Goal: Transaction & Acquisition: Purchase product/service

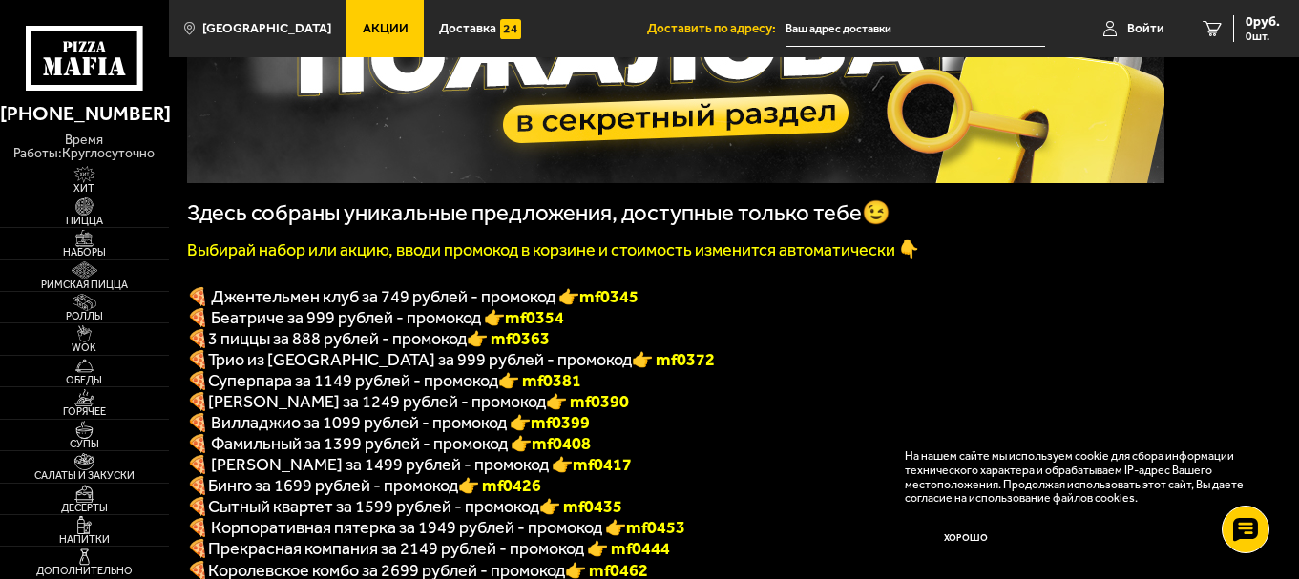
scroll to position [307, 0]
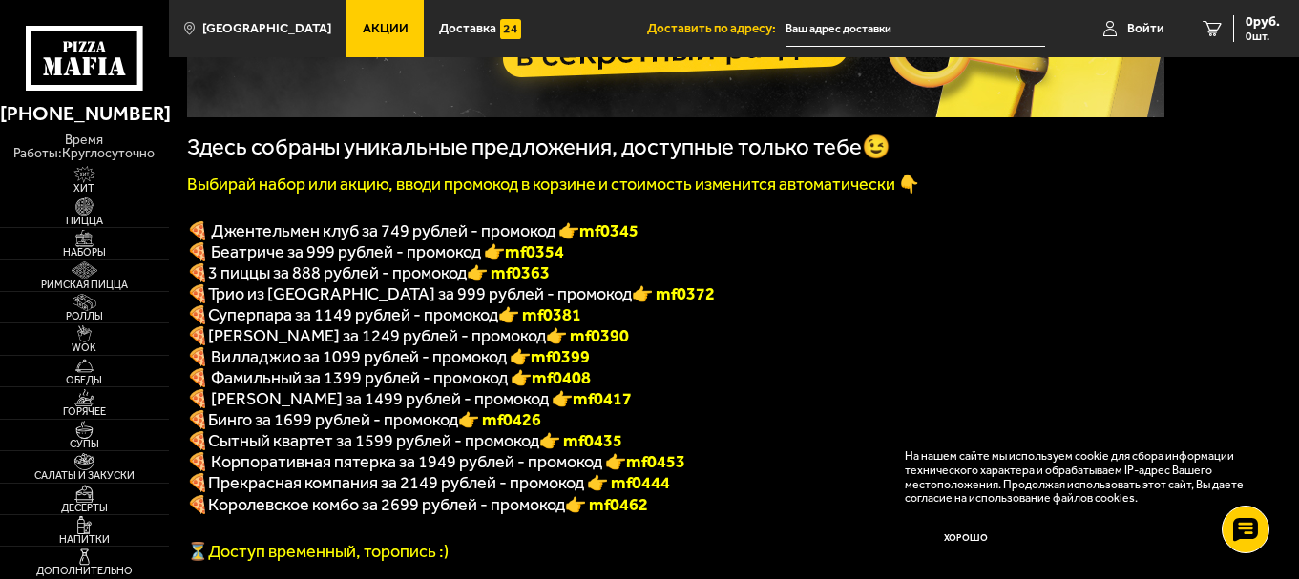
drag, startPoint x: 352, startPoint y: 238, endPoint x: 267, endPoint y: 240, distance: 85.0
click at [349, 239] on span "🍕 Джентельмен клуб за 749 рублей - промокод 👉 mf0345" at bounding box center [413, 231] width 452 height 21
click at [265, 240] on span "🍕 Джентельмен клуб за 749 рублей - промокод 👉 mf0345" at bounding box center [413, 231] width 452 height 21
click at [264, 240] on span "🍕 Джентельмен клуб за 749 рублей - промокод 👉 mf0345" at bounding box center [413, 231] width 452 height 21
drag, startPoint x: 534, startPoint y: 287, endPoint x: 593, endPoint y: 288, distance: 59.2
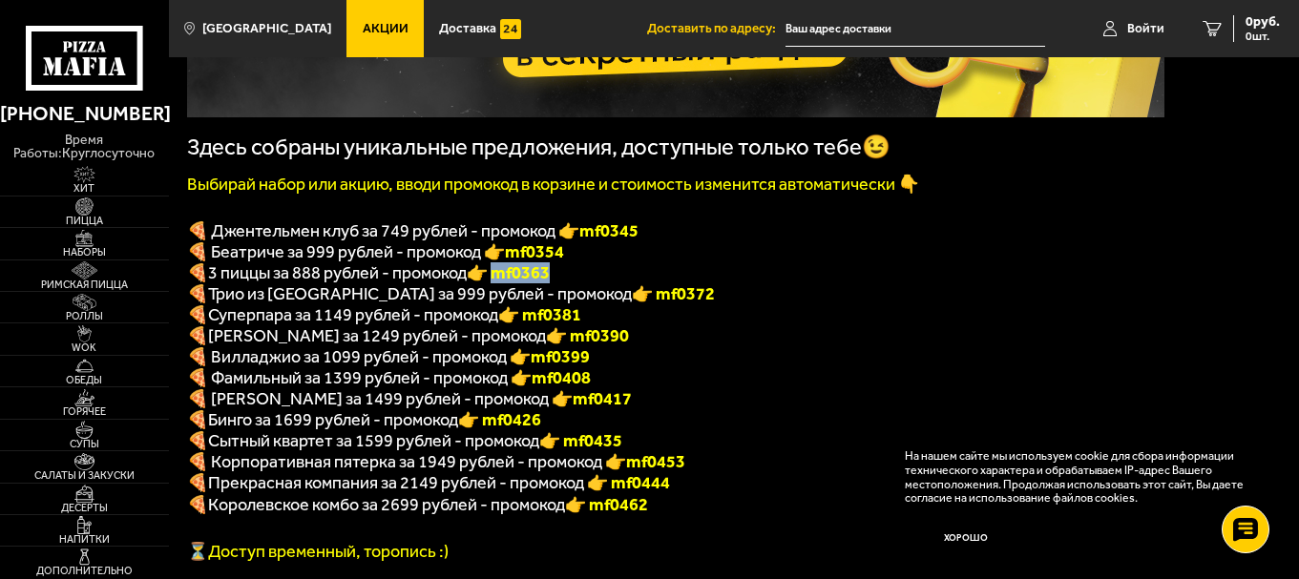
click at [550, 284] on font "👉 mf0363" at bounding box center [508, 273] width 83 height 21
drag, startPoint x: 594, startPoint y: 240, endPoint x: 624, endPoint y: 240, distance: 30.5
click at [595, 240] on span "🍕 Джентельмен клуб за 749 рублей - промокод 👉 mf0345" at bounding box center [413, 231] width 452 height 21
click at [628, 240] on b "mf0345" at bounding box center [608, 231] width 59 height 21
drag, startPoint x: 621, startPoint y: 240, endPoint x: 685, endPoint y: 242, distance: 64.0
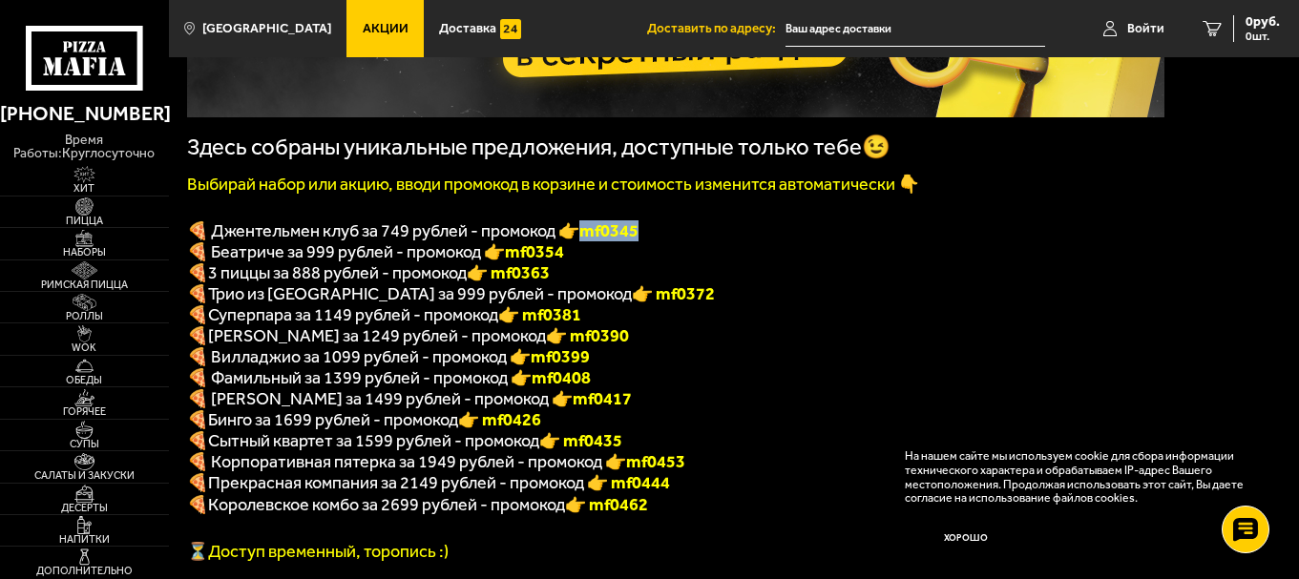
click at [685, 242] on p "🍕 Джентельмен клуб за 749 рублей - промокод 👉 mf0345" at bounding box center [676, 231] width 978 height 21
copy b "mf0345"
click at [1210, 25] on icon at bounding box center [1212, 28] width 19 height 15
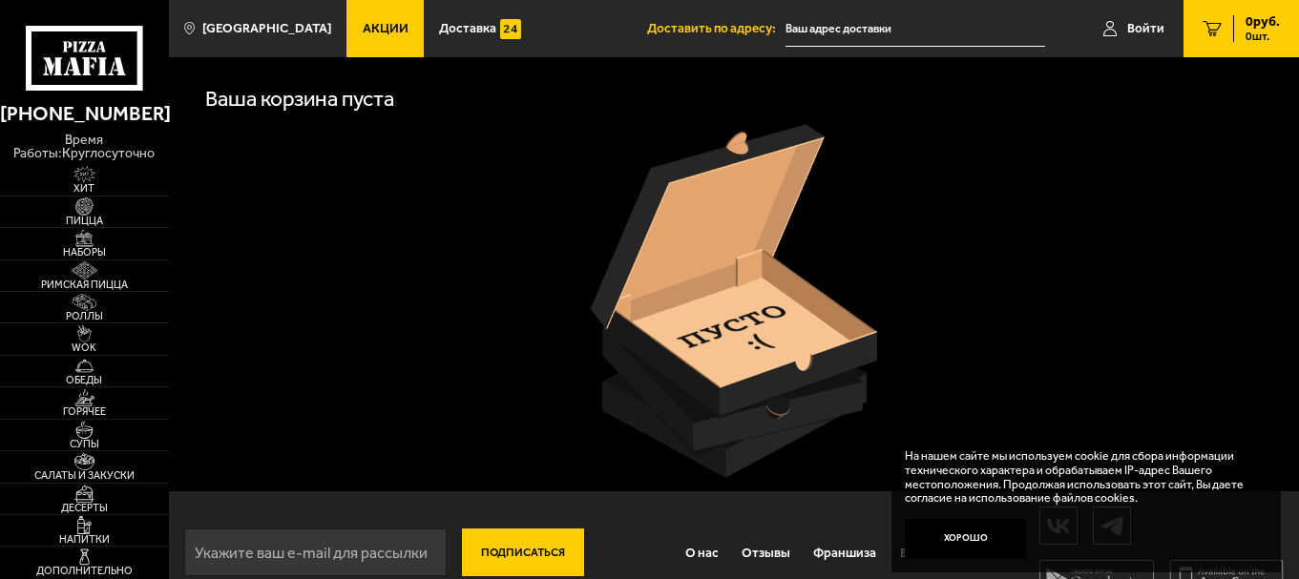
scroll to position [35, 0]
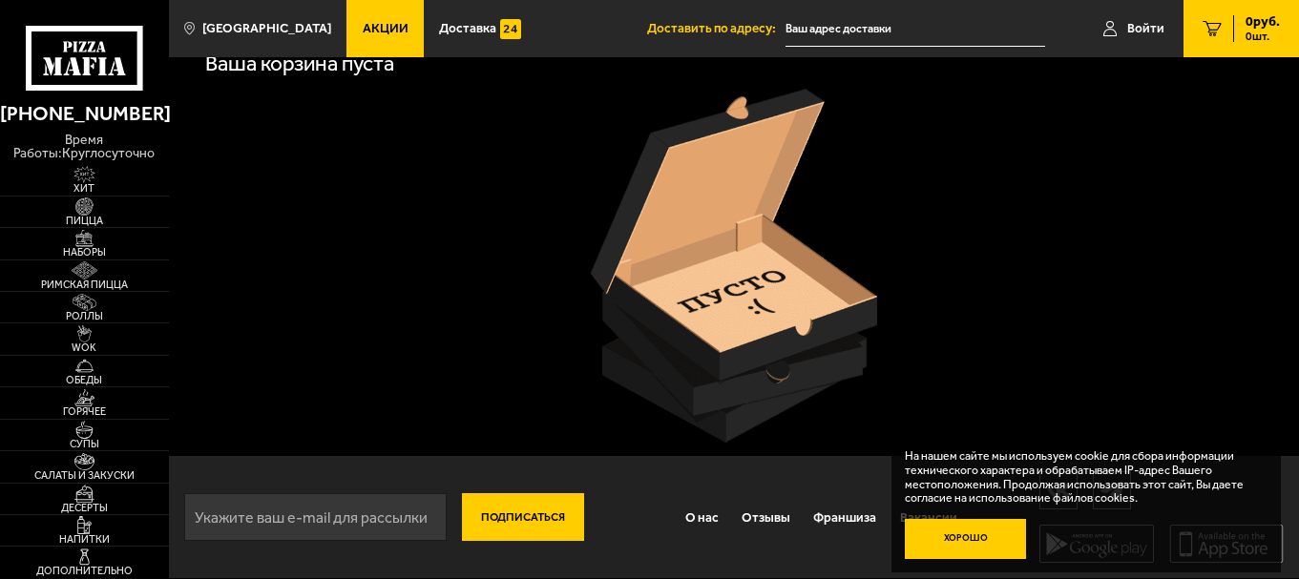
click at [954, 537] on button "Хорошо" at bounding box center [966, 539] width 122 height 41
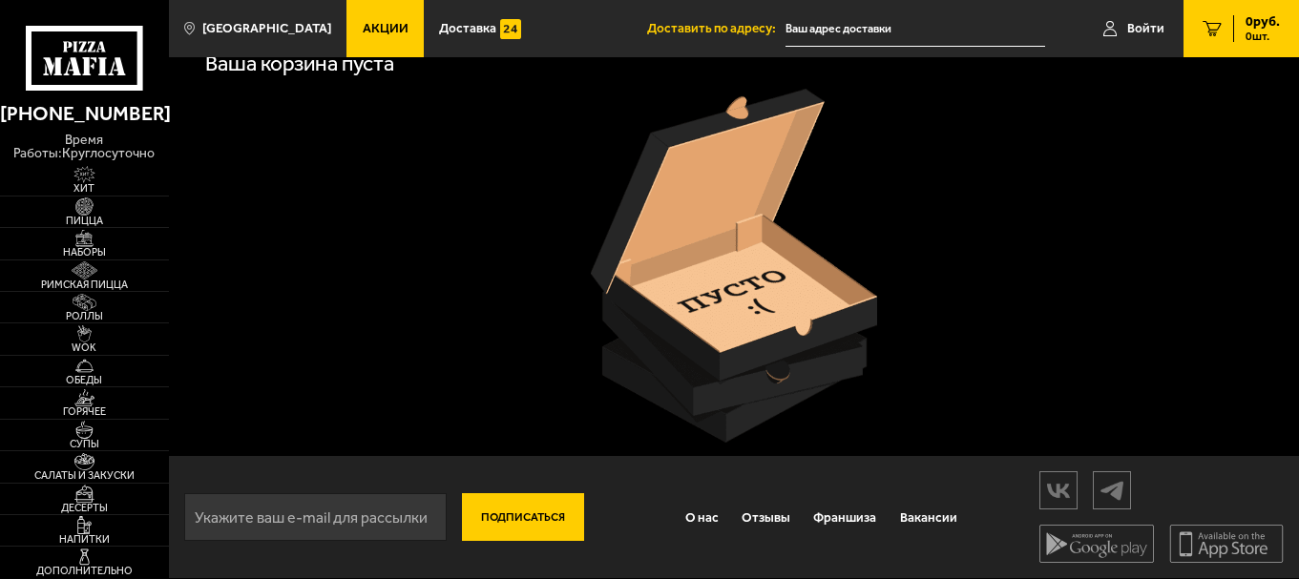
click at [761, 279] on img at bounding box center [734, 266] width 286 height 354
click at [94, 210] on img at bounding box center [84, 206] width 52 height 17
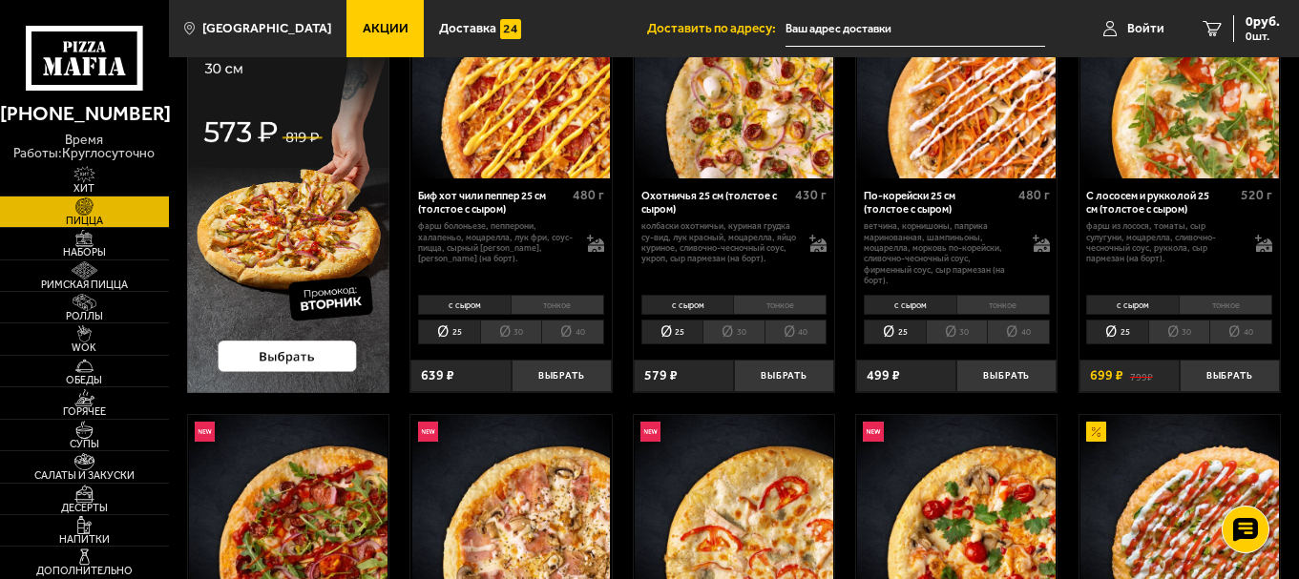
scroll to position [115, 0]
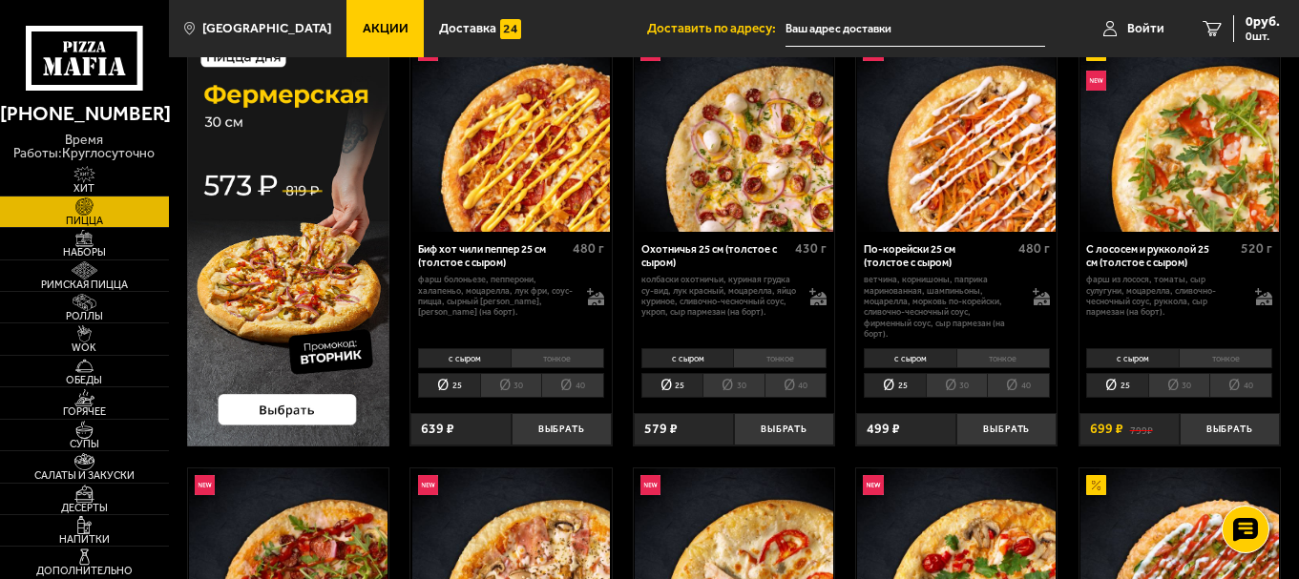
click at [284, 314] on img at bounding box center [288, 240] width 202 height 414
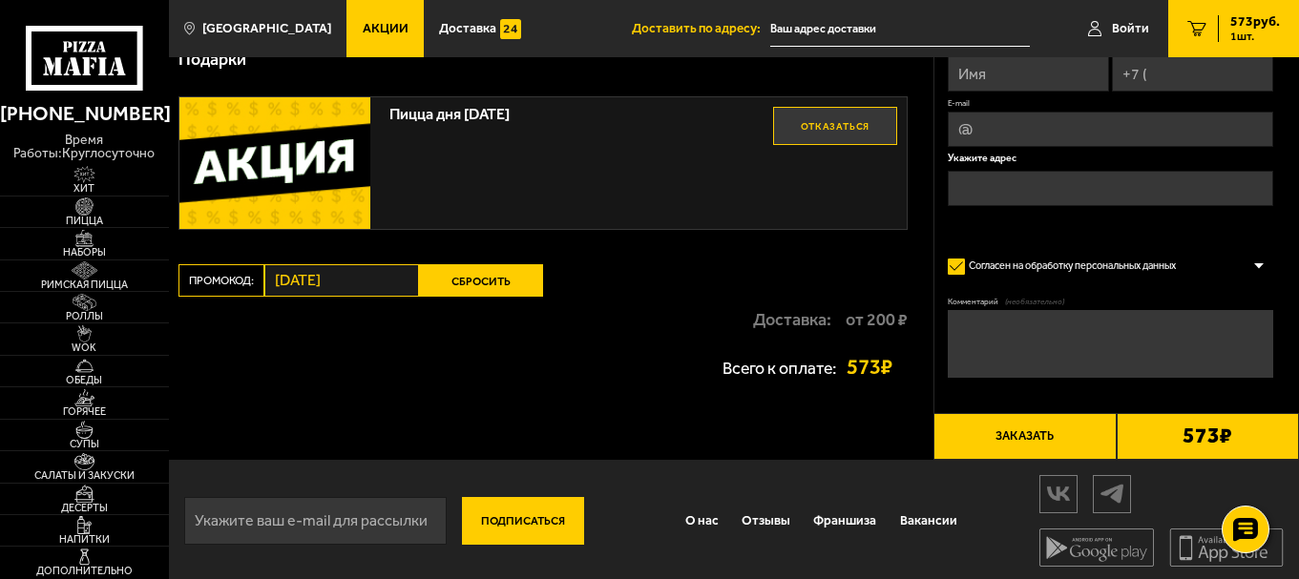
scroll to position [274, 0]
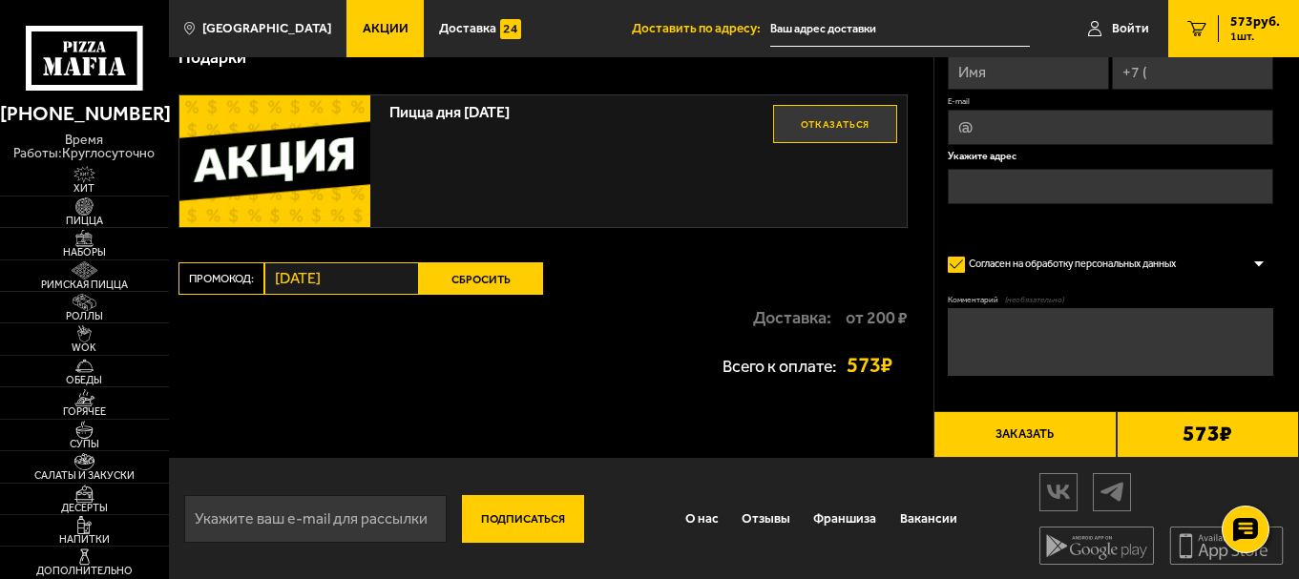
click at [460, 277] on button "Сбросить" at bounding box center [481, 279] width 124 height 32
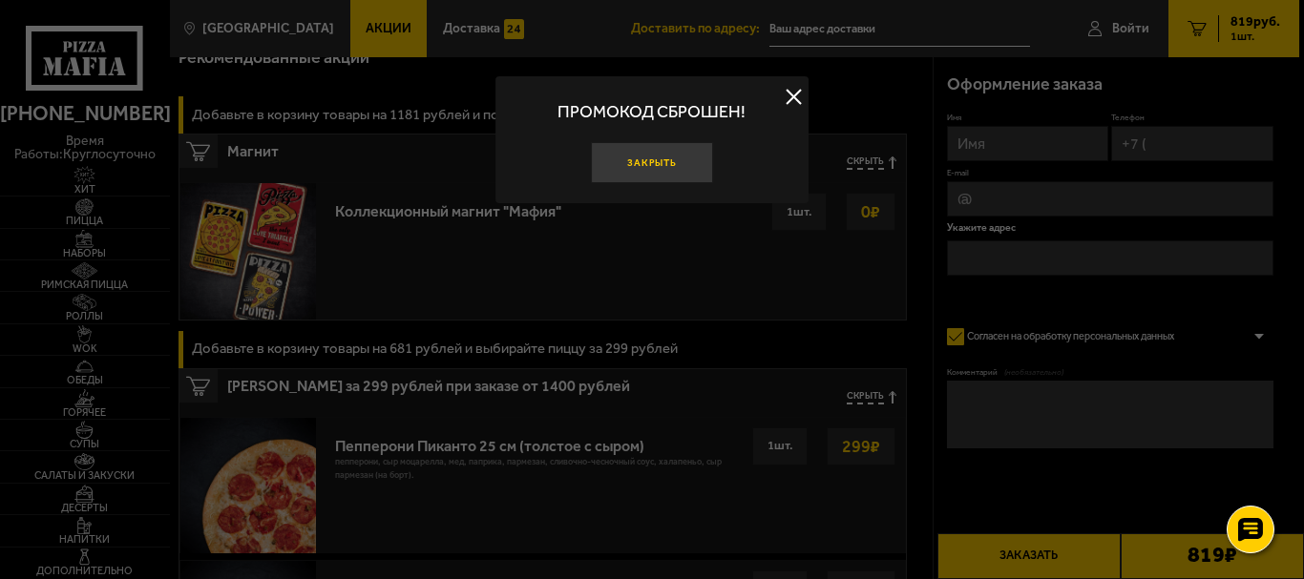
click at [670, 158] on button "Закрыть" at bounding box center [652, 162] width 122 height 41
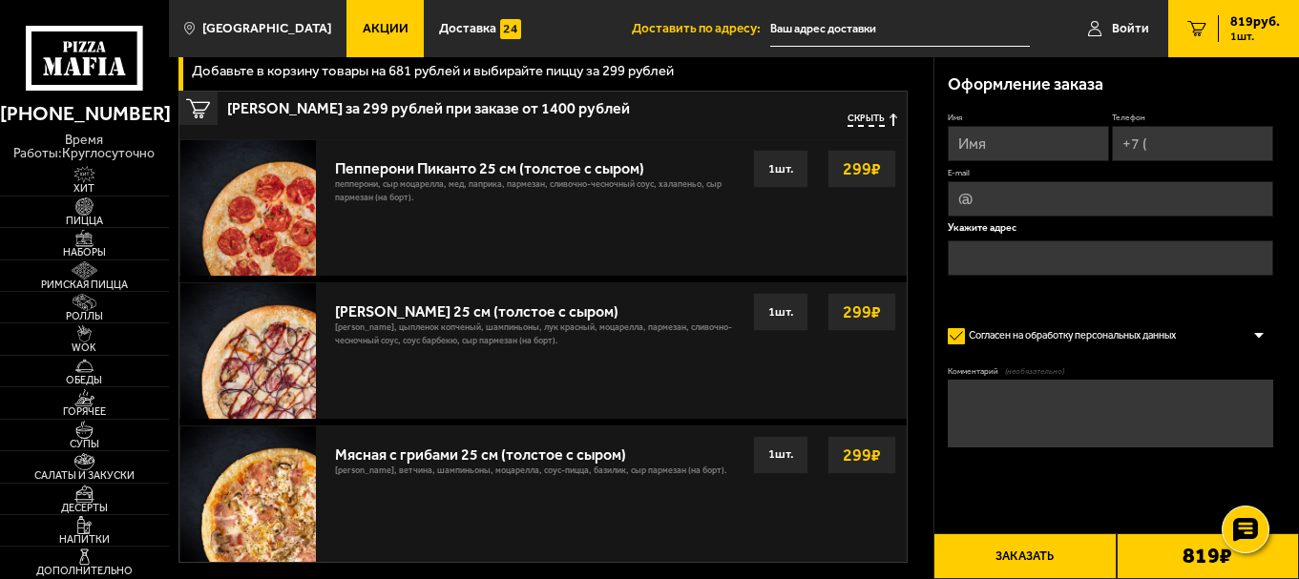
scroll to position [646, 0]
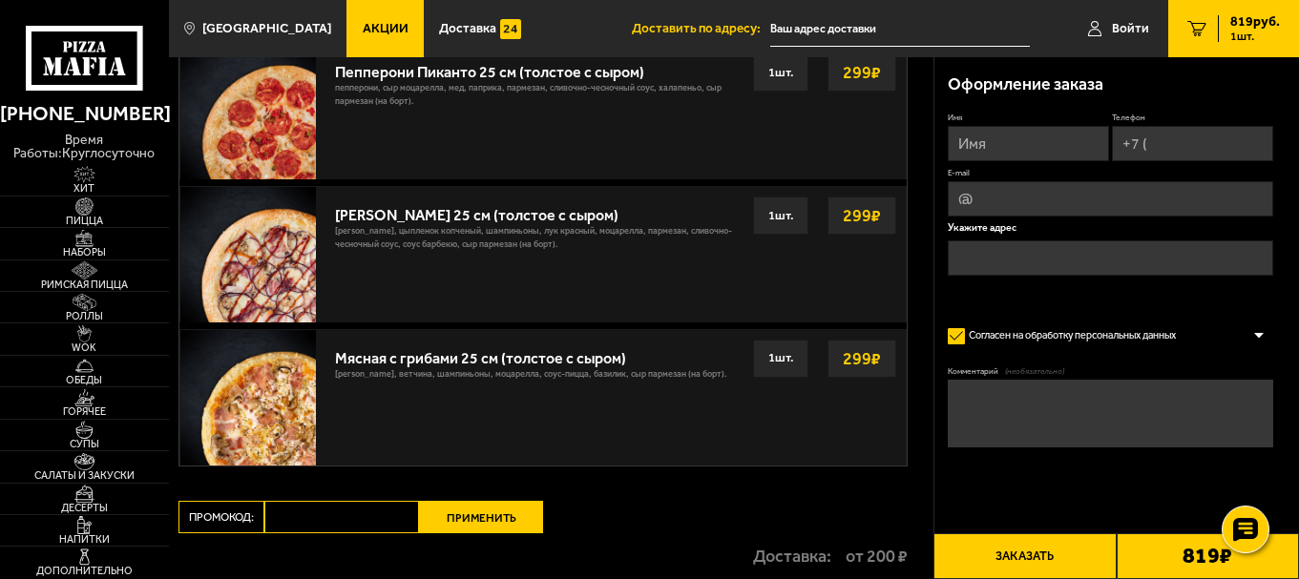
click at [308, 518] on input "Промокод:" at bounding box center [341, 517] width 155 height 32
paste input "mf0345"
type input "mf0345"
click at [474, 514] on button "Применить" at bounding box center [481, 517] width 124 height 32
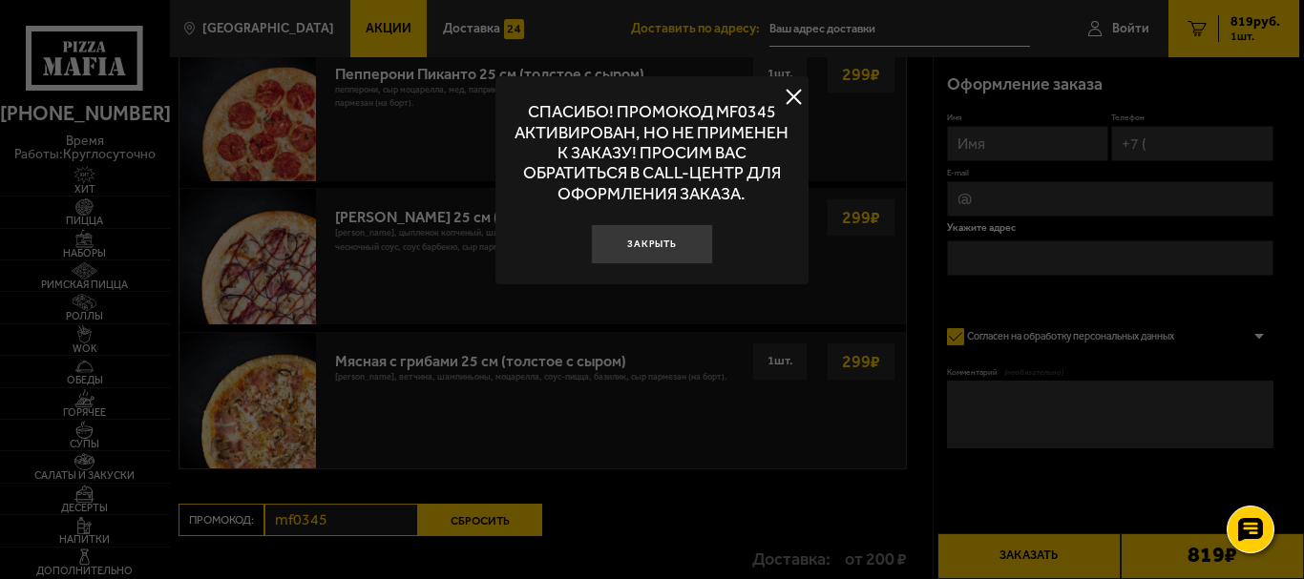
click at [789, 96] on button at bounding box center [794, 97] width 29 height 29
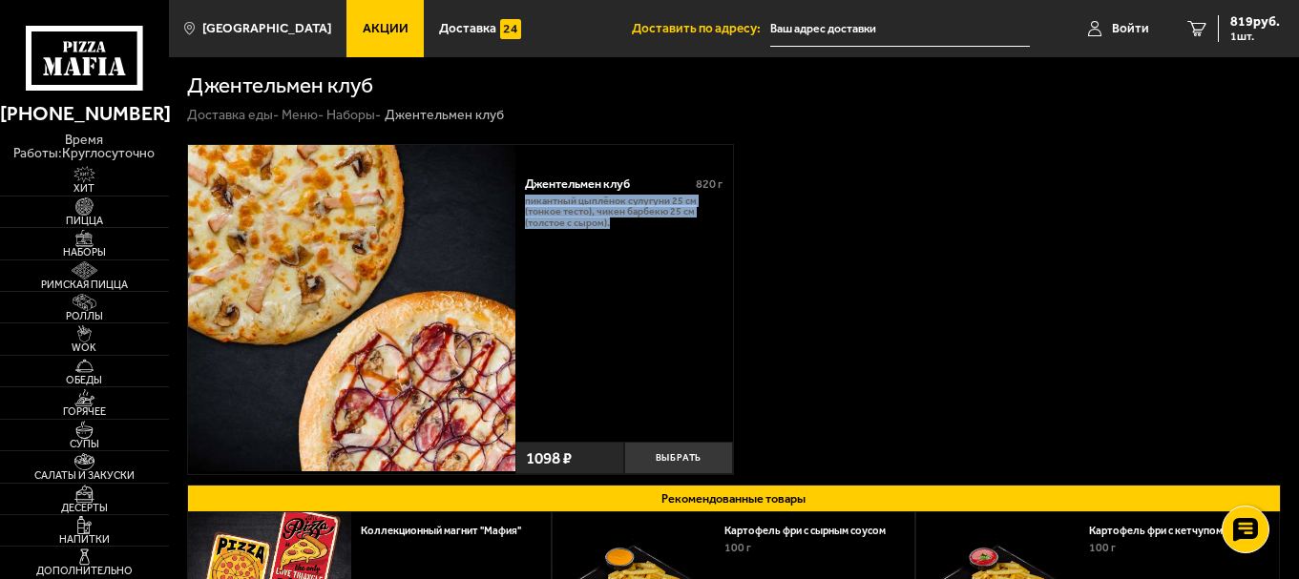
drag, startPoint x: 1297, startPoint y: 172, endPoint x: 1281, endPoint y: 334, distance: 163.1
click at [1276, 355] on div "Джентельмен клуб 820 г Пикантный цыплёнок сулугуни 25 см (тонкое тесто), Чикен …" at bounding box center [734, 451] width 1130 height 652
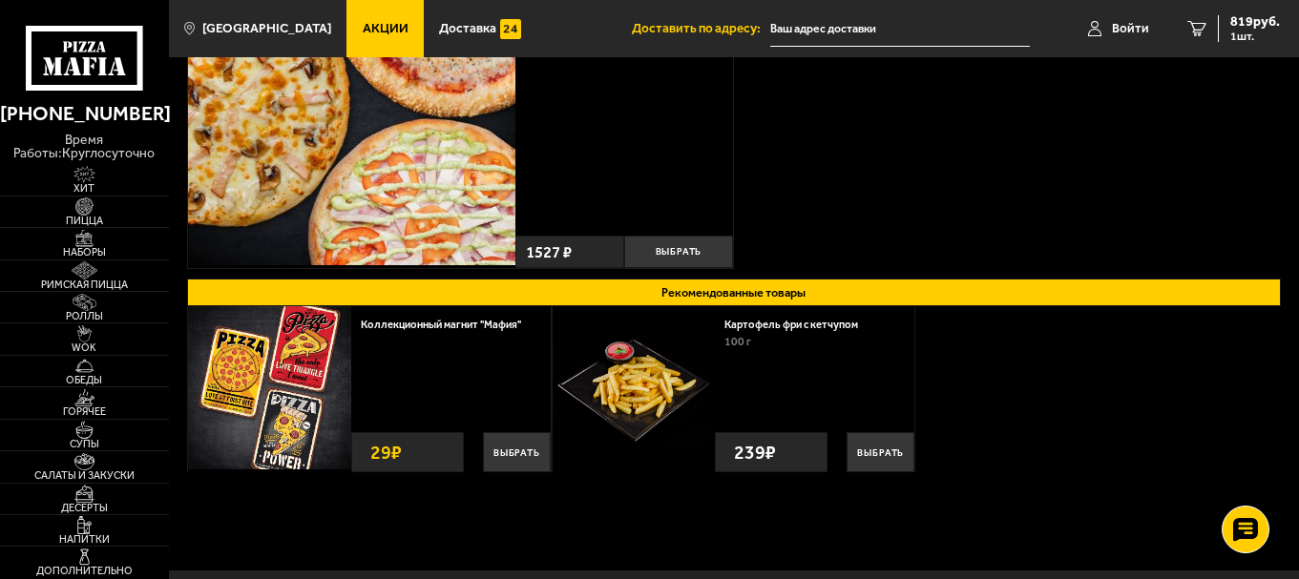
scroll to position [208, 0]
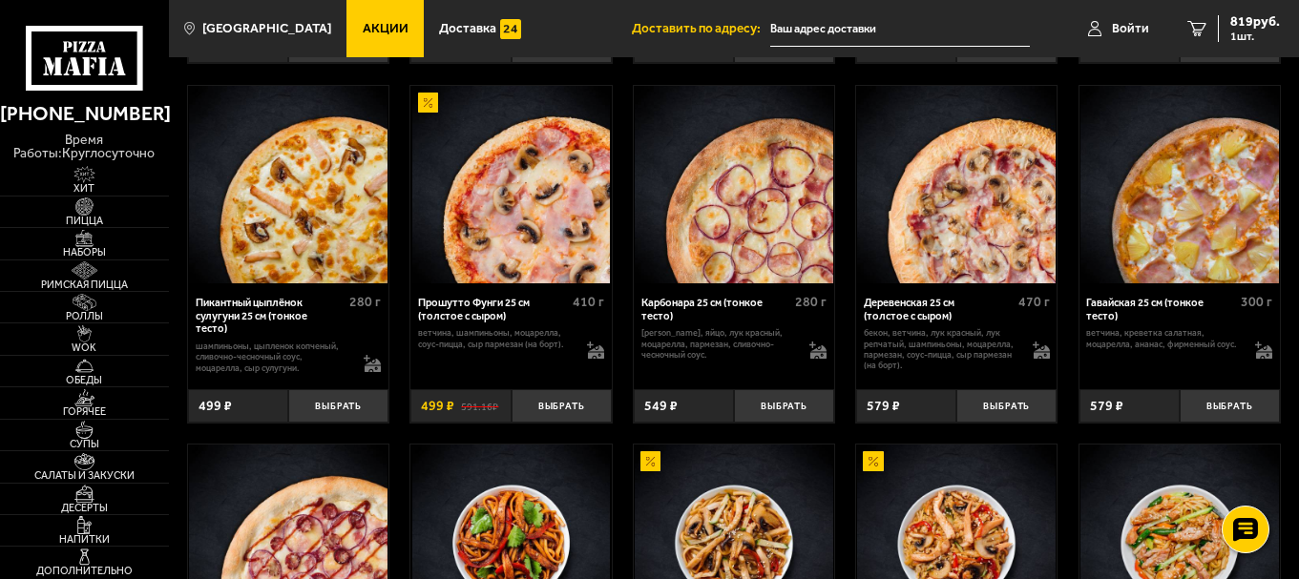
scroll to position [862, 0]
